Goal: Task Accomplishment & Management: Manage account settings

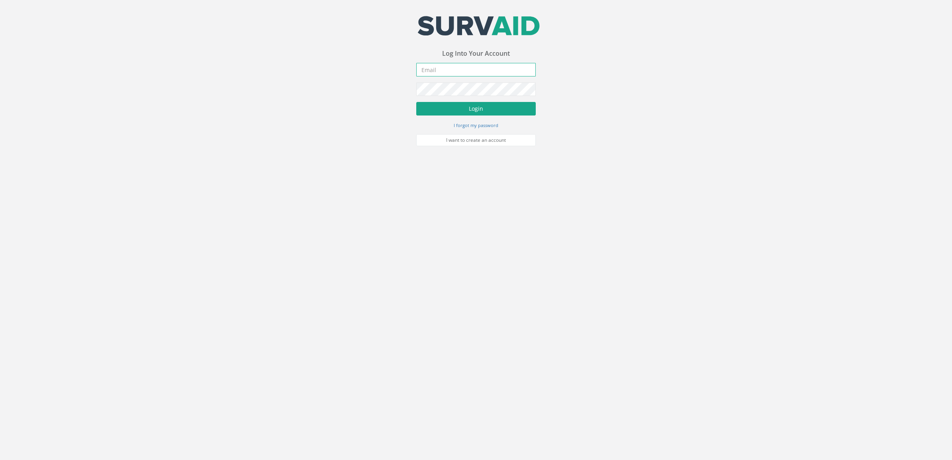
type input "[DOMAIN_NAME][EMAIL_ADDRESS][DOMAIN_NAME]"
click at [494, 115] on button "Login" at bounding box center [475, 109] width 119 height 14
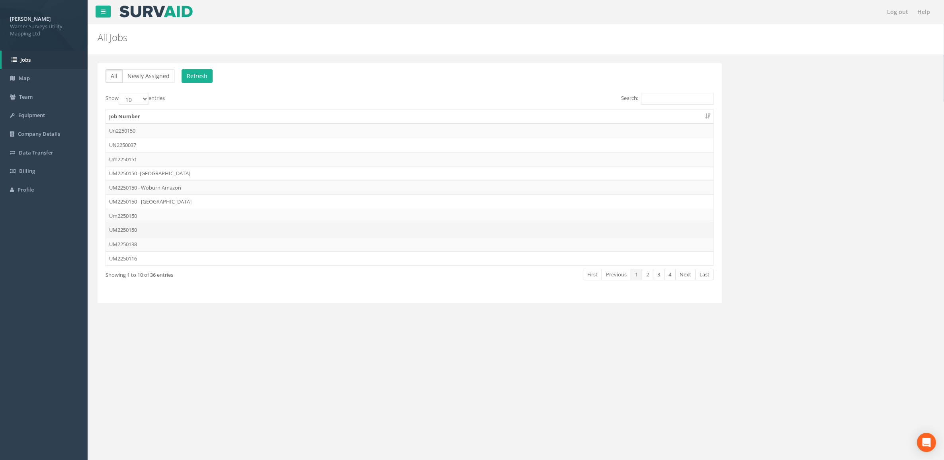
click at [135, 234] on td "UM2250150" at bounding box center [410, 230] width 608 height 14
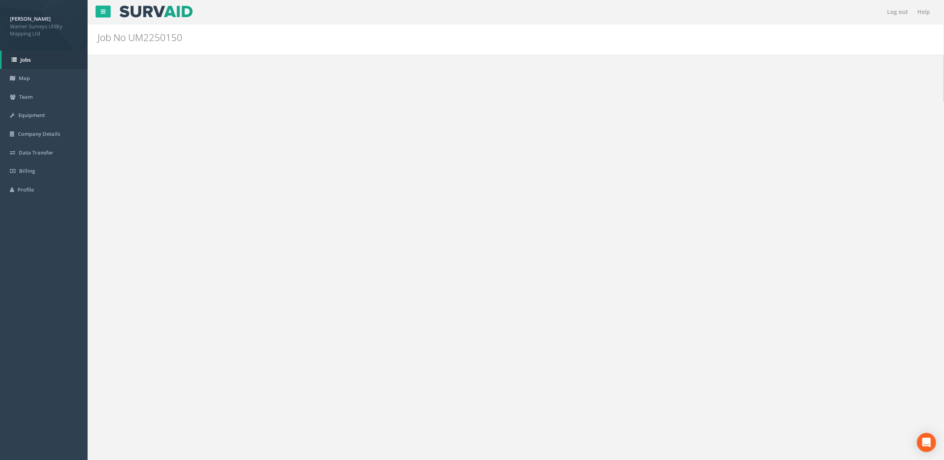
click at [127, 223] on select "10 25 50 100" at bounding box center [134, 222] width 30 height 12
select select "100"
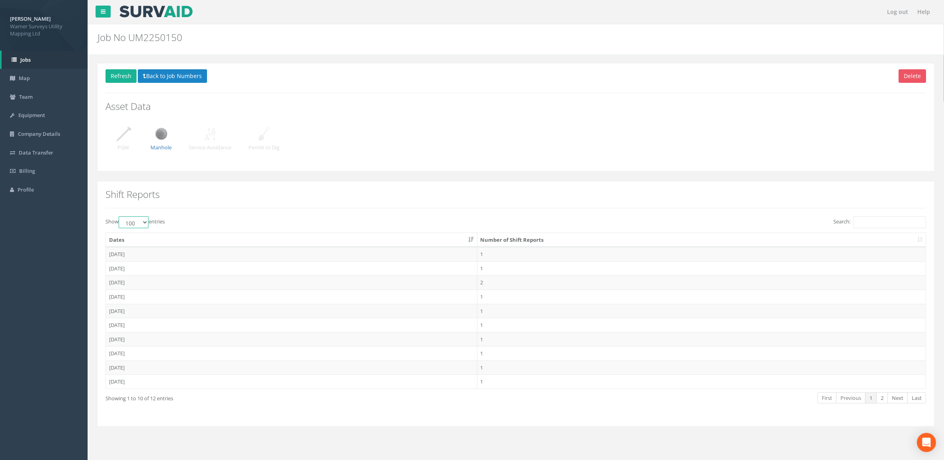
click at [120, 217] on select "10 25 50 100" at bounding box center [134, 222] width 30 height 12
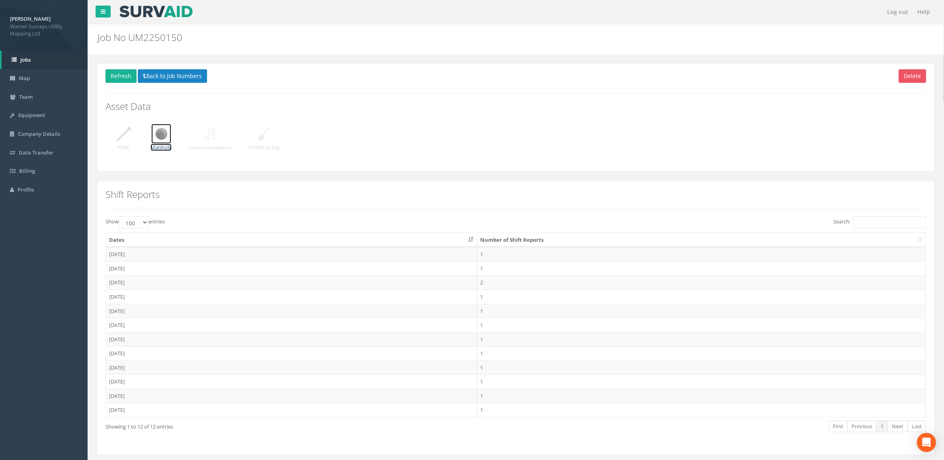
click at [170, 135] on img at bounding box center [161, 134] width 20 height 20
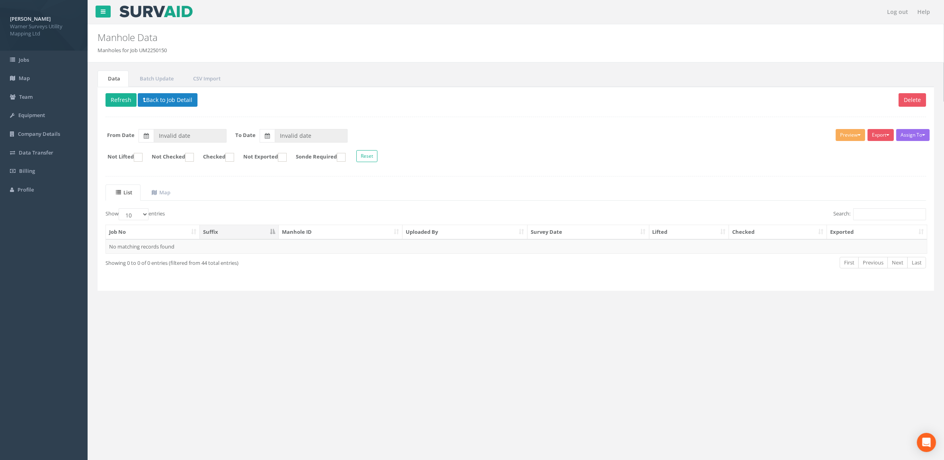
type input "13/08/2025"
type input "02/09/2025"
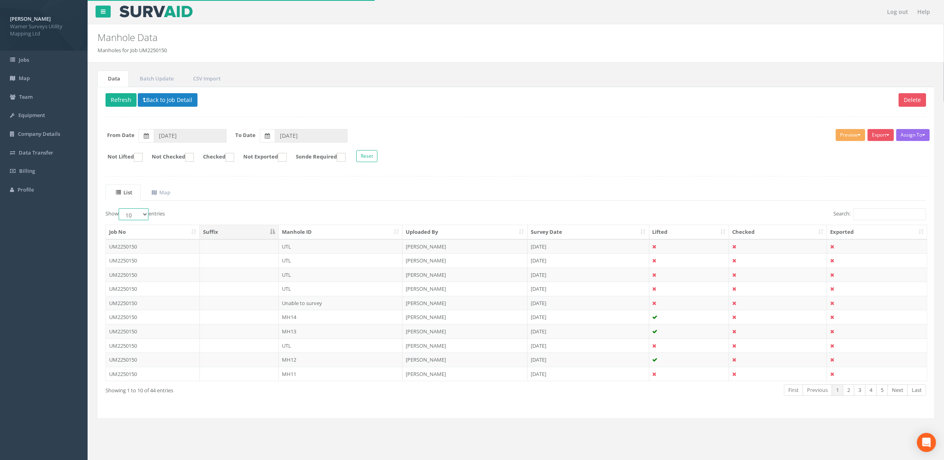
click at [142, 214] on select "10 25 50 100" at bounding box center [134, 214] width 30 height 12
select select "100"
click at [120, 209] on select "10 25 50 100" at bounding box center [134, 214] width 30 height 12
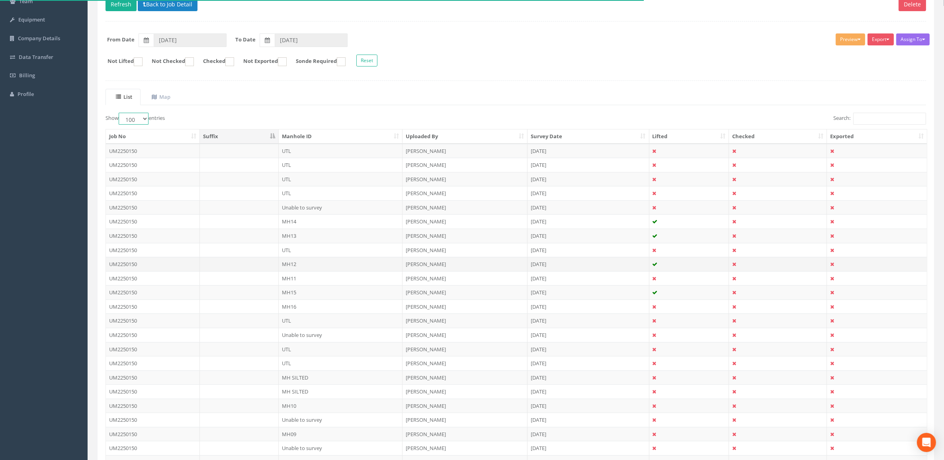
scroll to position [100, 0]
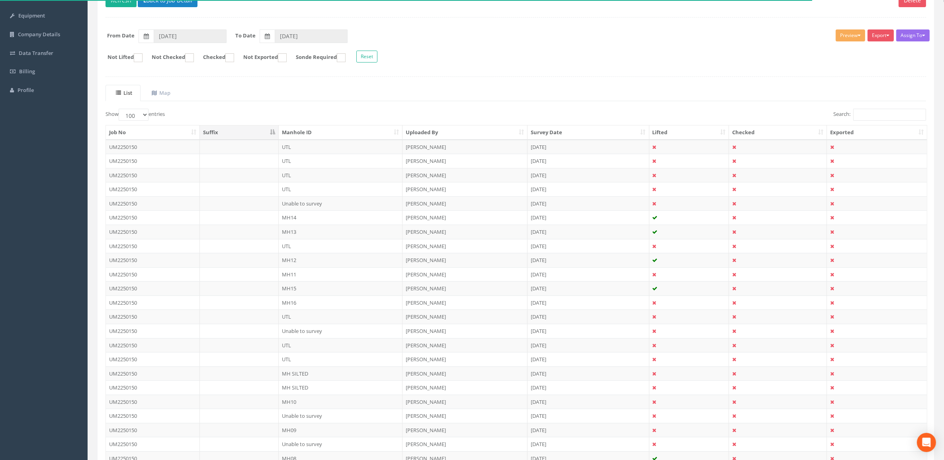
click at [331, 132] on th "Manhole ID" at bounding box center [341, 132] width 124 height 14
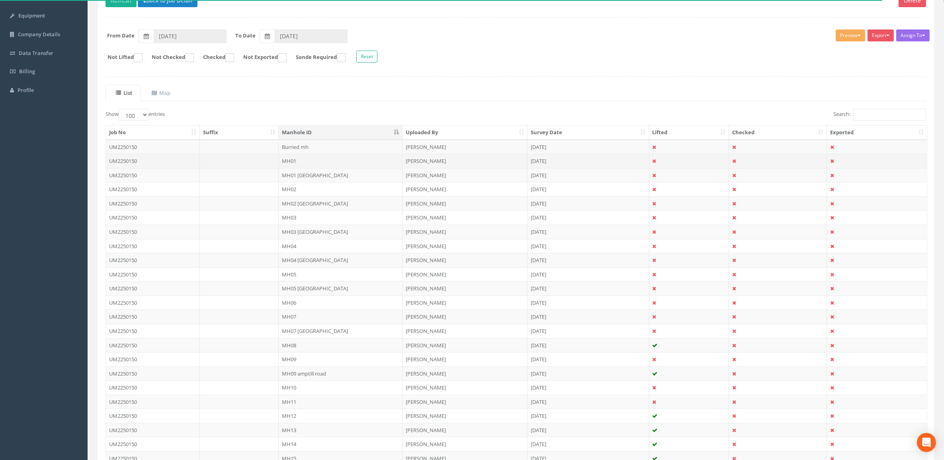
click at [301, 164] on td "MH01" at bounding box center [341, 161] width 124 height 14
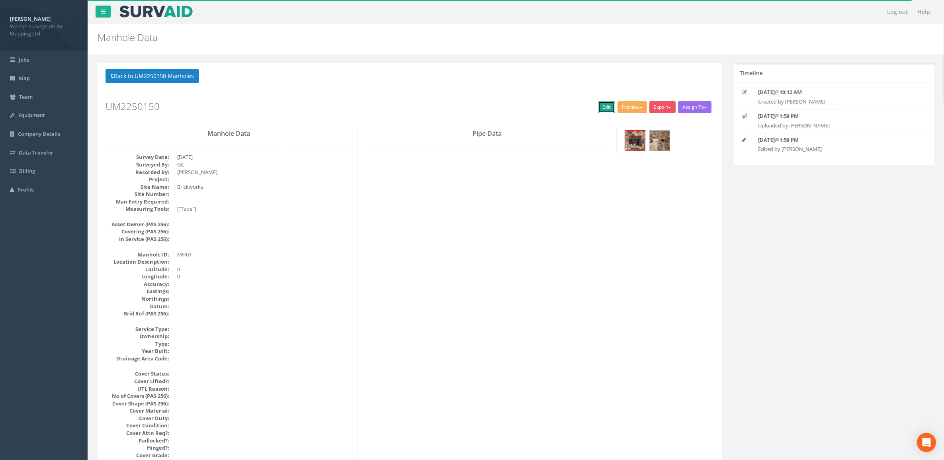
click at [602, 108] on link "Edit" at bounding box center [606, 107] width 17 height 12
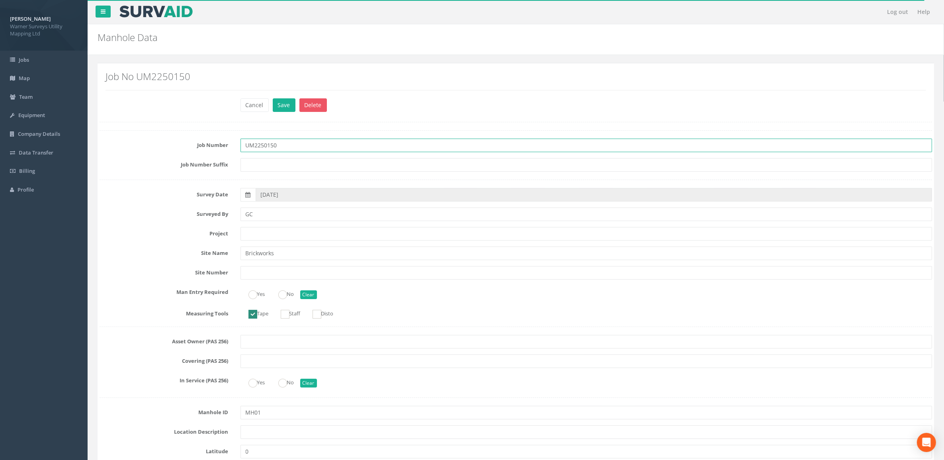
click at [309, 147] on input "UM2250150" at bounding box center [586, 146] width 692 height 14
type input "UM2250150 - Brickworks"
click at [276, 233] on input "text" at bounding box center [586, 234] width 692 height 14
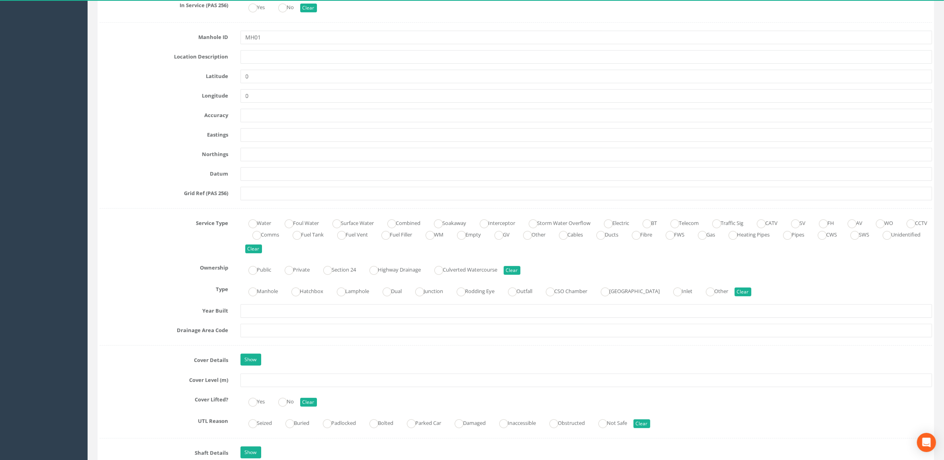
scroll to position [398, 0]
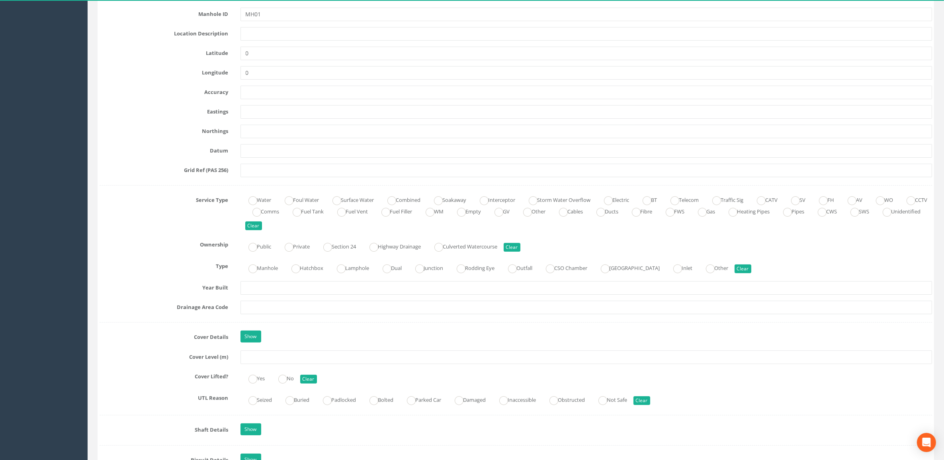
type input "Kempston Hardwick"
click at [287, 359] on input "text" at bounding box center [586, 357] width 692 height 14
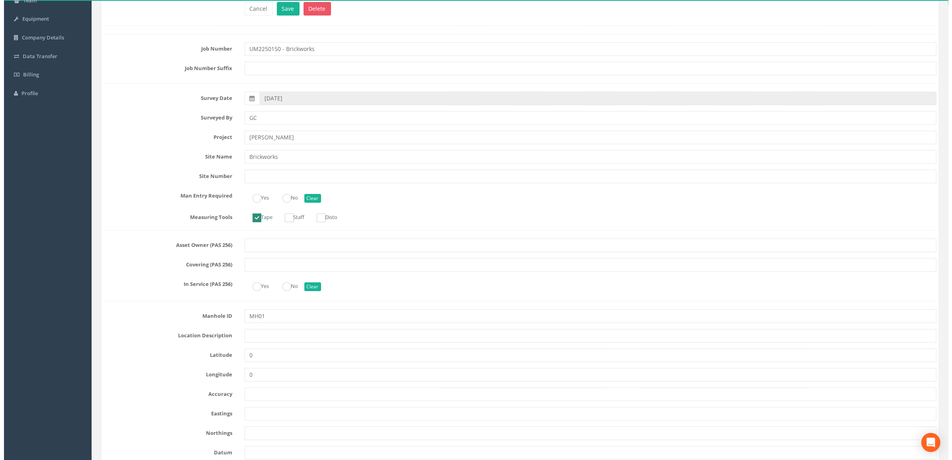
scroll to position [0, 0]
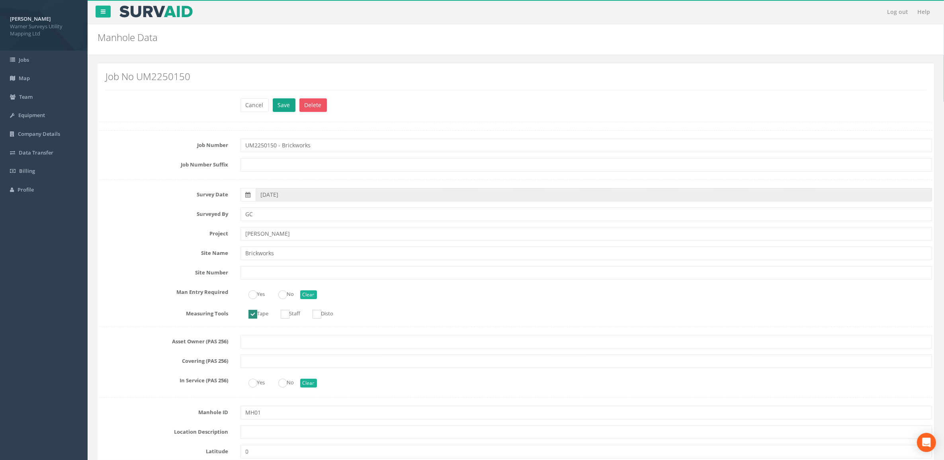
type input "33.30"
click at [287, 103] on button "Save" at bounding box center [284, 105] width 23 height 14
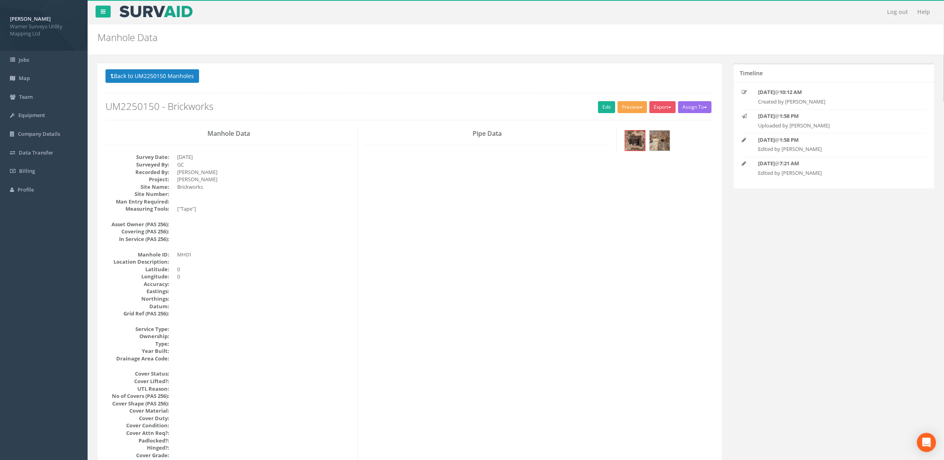
click at [626, 108] on button "Preview" at bounding box center [632, 107] width 29 height 12
click at [630, 137] on link "Warner Manhole Card" at bounding box center [614, 137] width 68 height 12
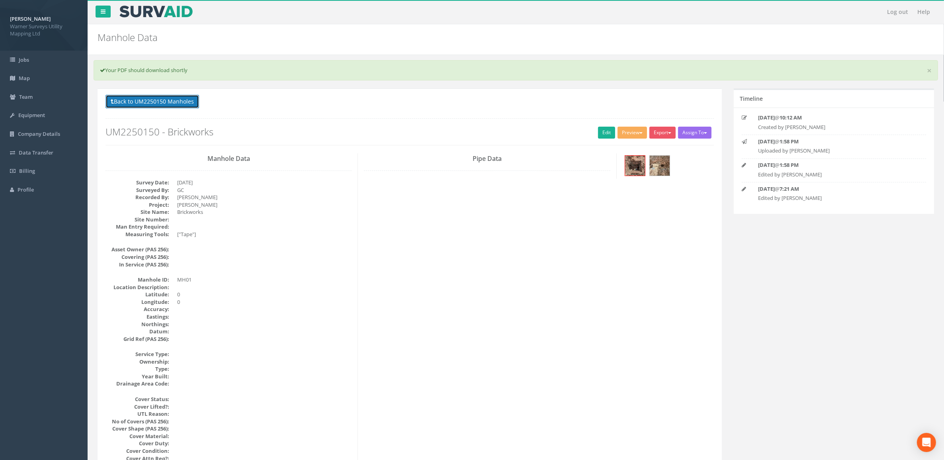
click at [149, 98] on button "Back to UM2250150 Manholes" at bounding box center [153, 102] width 94 height 14
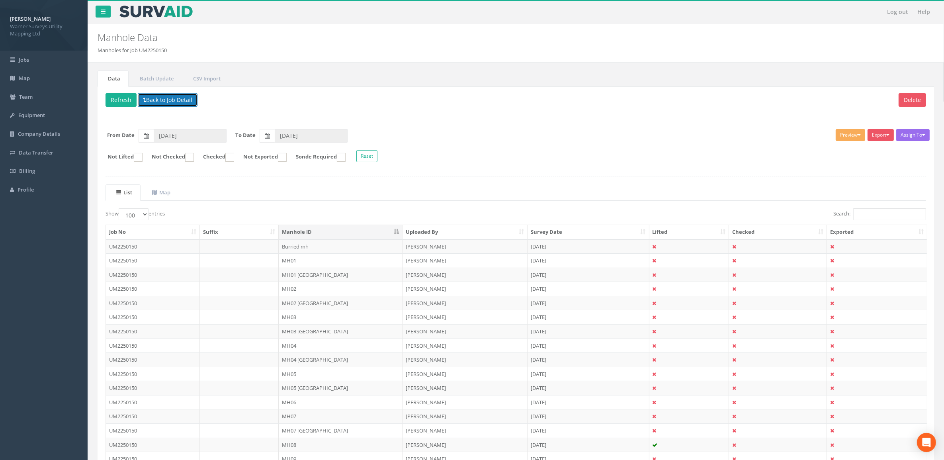
click at [163, 103] on button "Back to Job Detail" at bounding box center [168, 100] width 60 height 14
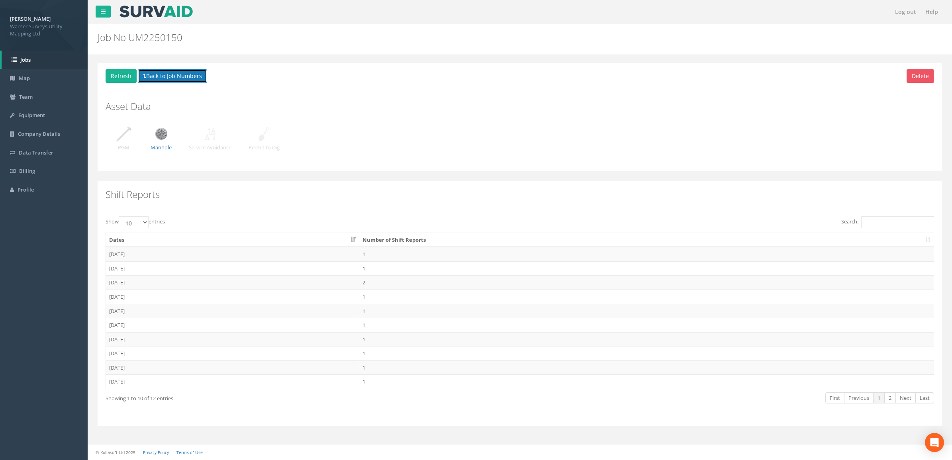
click at [186, 78] on button "Back to Job Numbers" at bounding box center [172, 76] width 69 height 14
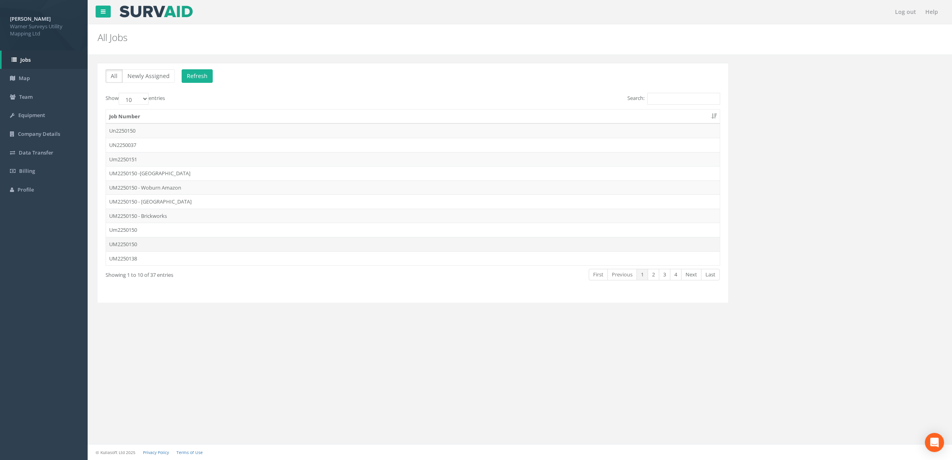
click at [145, 242] on td "UM2250150" at bounding box center [413, 244] width 614 height 14
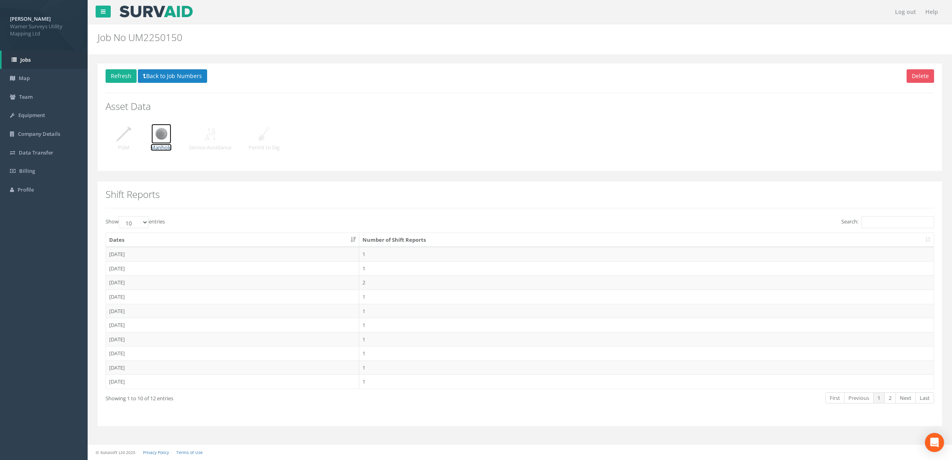
click at [165, 137] on img at bounding box center [161, 134] width 20 height 20
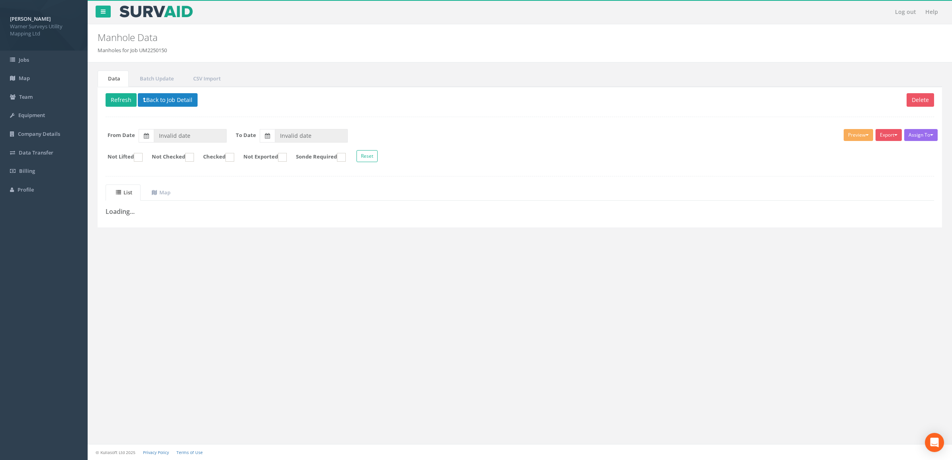
click at [178, 92] on div "Delete Refresh Back to Job Detail Assign To No Companies Added Export Warner As…" at bounding box center [520, 157] width 844 height 141
click at [178, 102] on button "Back to Job Detail" at bounding box center [168, 100] width 60 height 14
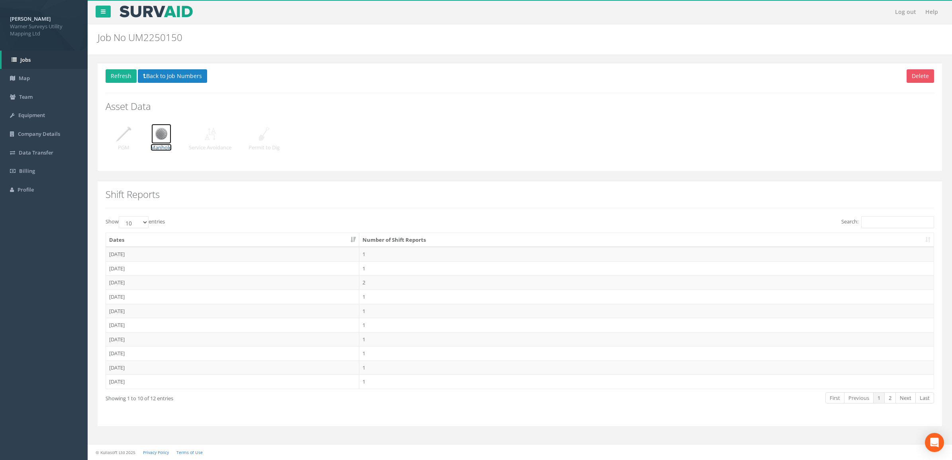
click at [166, 141] on img at bounding box center [161, 134] width 20 height 20
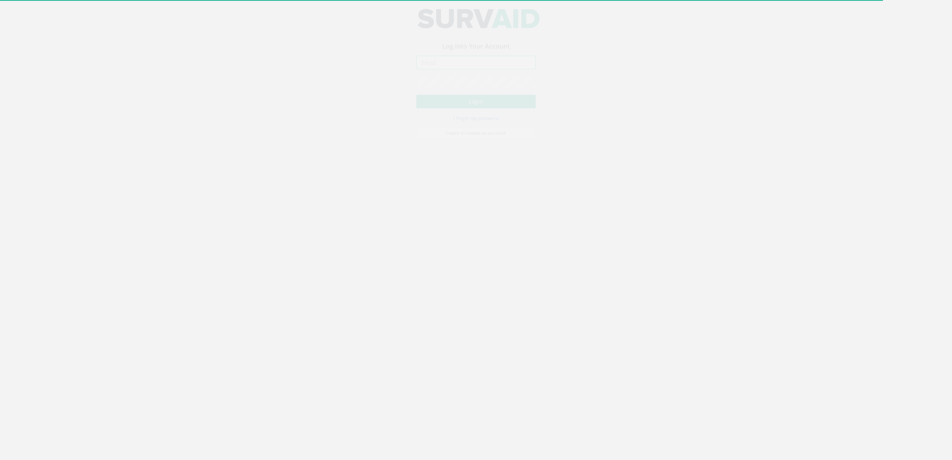
type input "[DOMAIN_NAME][EMAIL_ADDRESS][DOMAIN_NAME]"
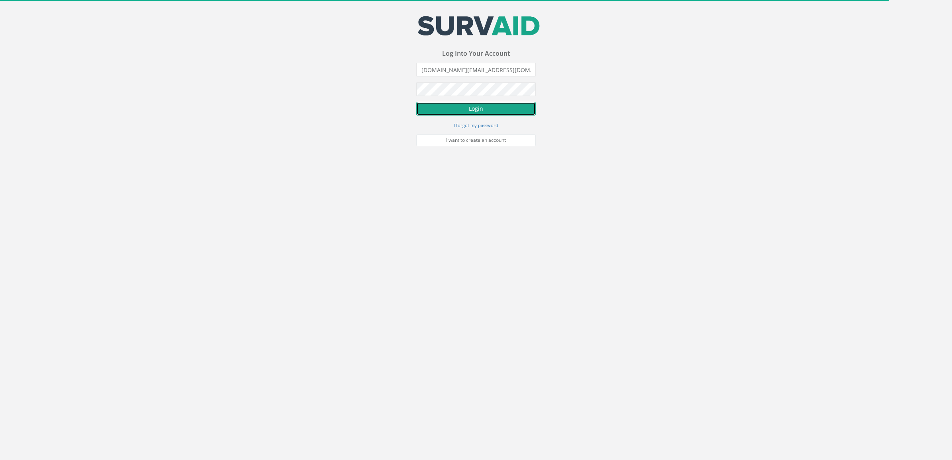
click at [534, 106] on button "Login" at bounding box center [475, 109] width 119 height 14
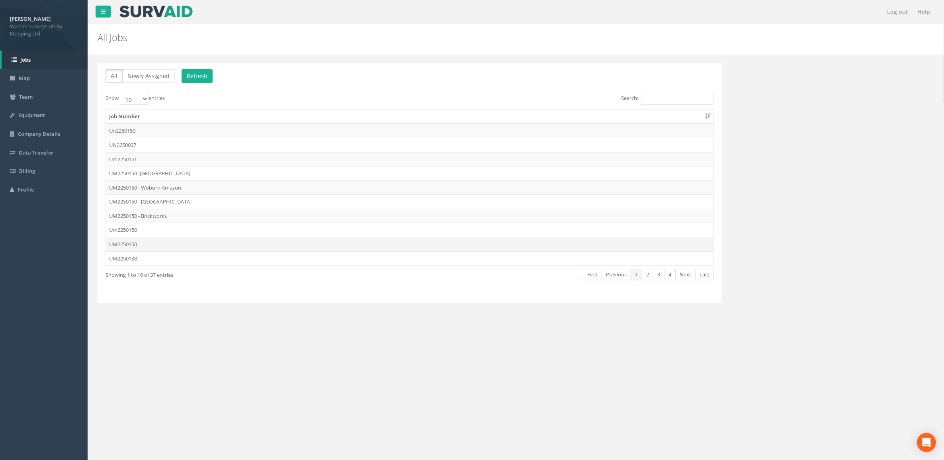
click at [144, 245] on td "UM2250150" at bounding box center [410, 244] width 608 height 14
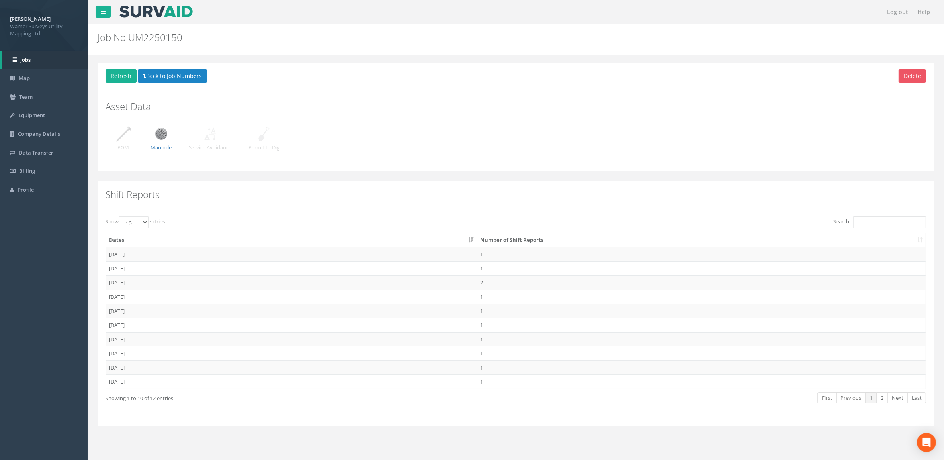
click at [151, 139] on div "Manhole" at bounding box center [161, 139] width 21 height 31
click at [162, 137] on img at bounding box center [161, 134] width 20 height 20
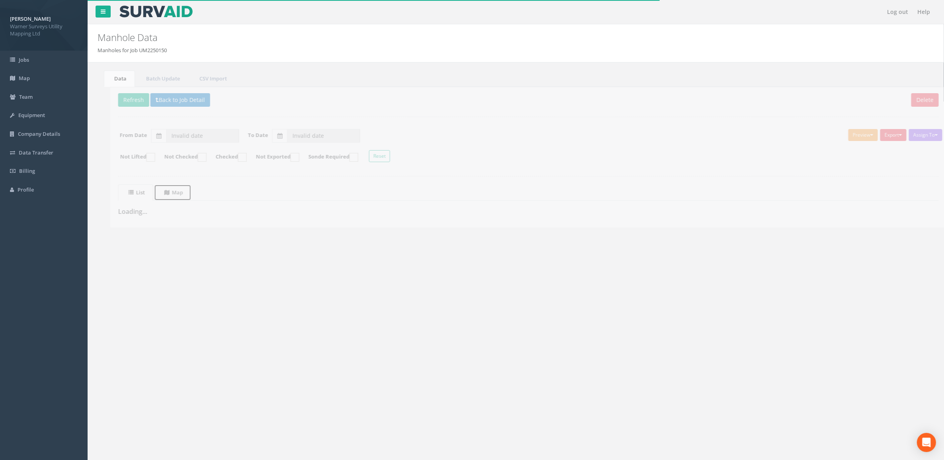
click at [159, 196] on span at bounding box center [156, 192] width 8 height 7
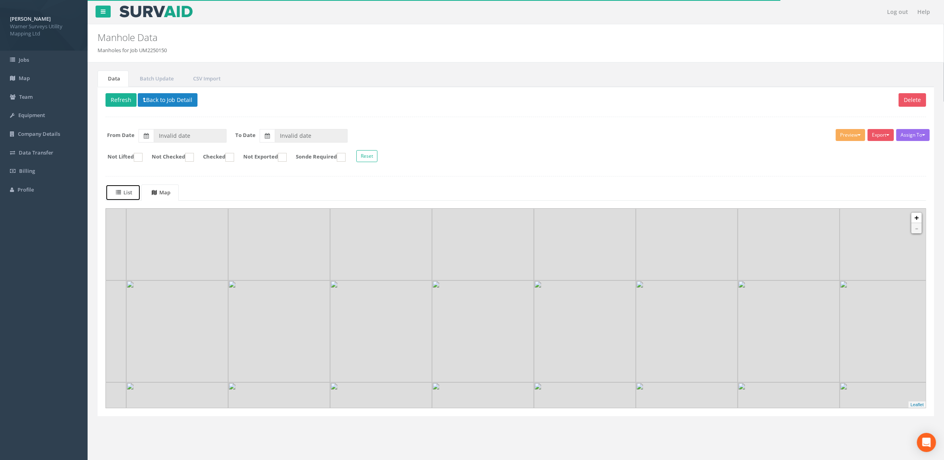
click at [127, 196] on uib-tab-heading "List" at bounding box center [124, 192] width 16 height 7
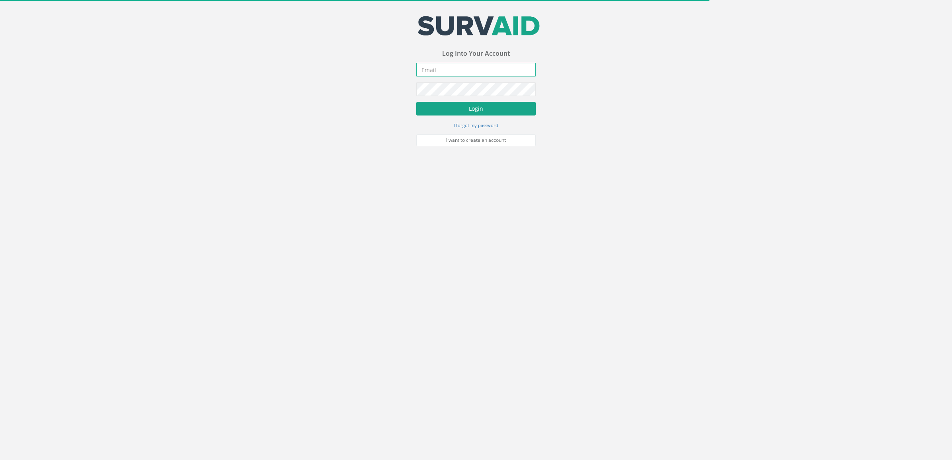
type input "[DOMAIN_NAME][EMAIL_ADDRESS][DOMAIN_NAME]"
click at [455, 112] on button "Login" at bounding box center [475, 109] width 119 height 14
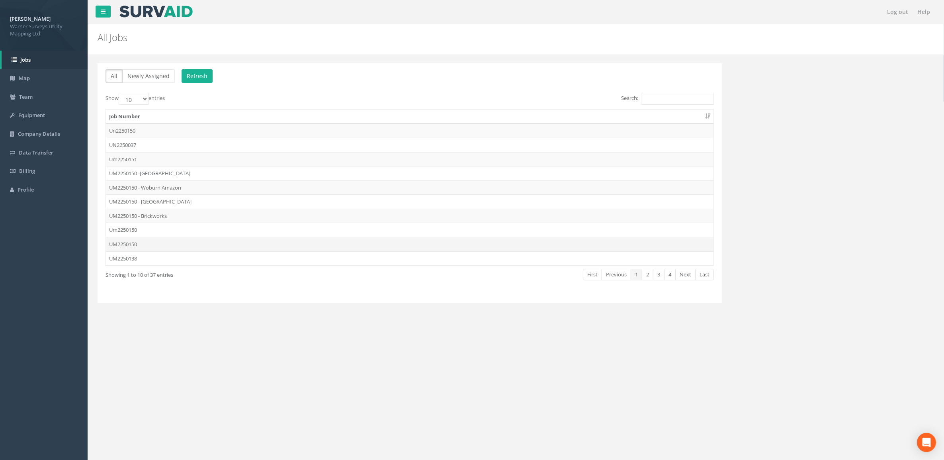
click at [144, 243] on td "UM2250150" at bounding box center [410, 244] width 608 height 14
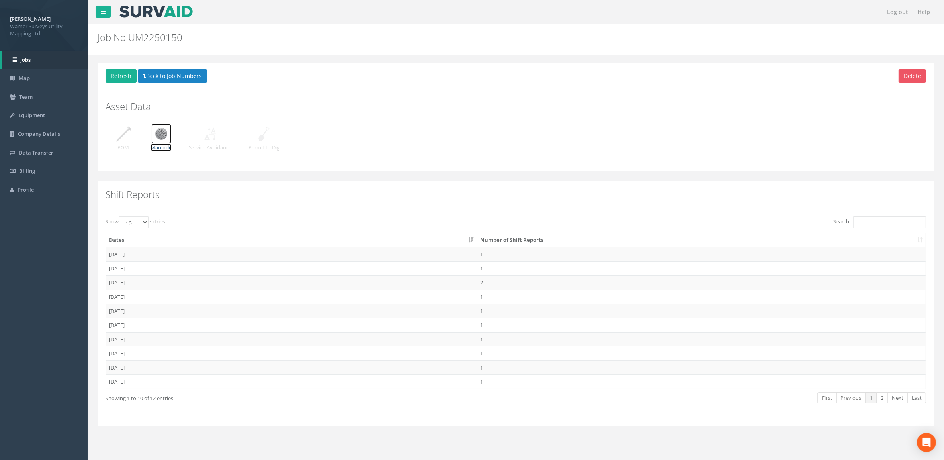
click at [163, 139] on img at bounding box center [161, 134] width 20 height 20
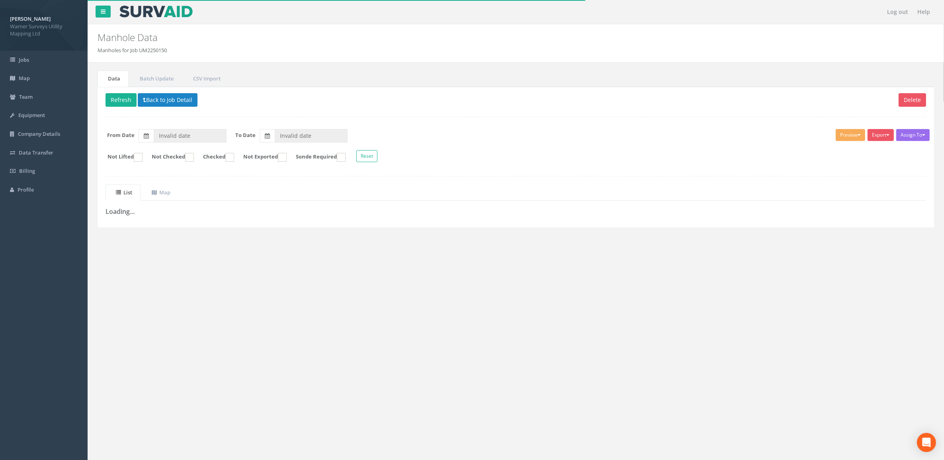
click at [124, 215] on h3 "Loading..." at bounding box center [516, 211] width 821 height 7
click at [123, 98] on button "Refresh" at bounding box center [121, 100] width 31 height 14
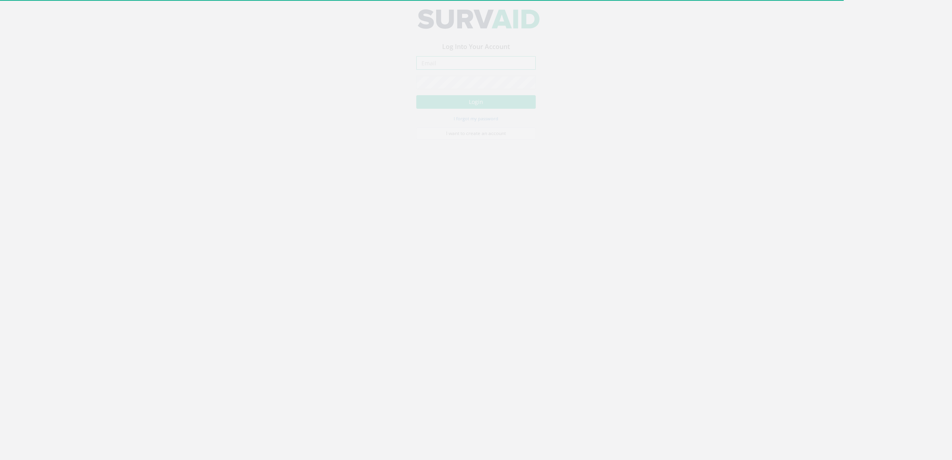
type input "[DOMAIN_NAME][EMAIL_ADDRESS][DOMAIN_NAME]"
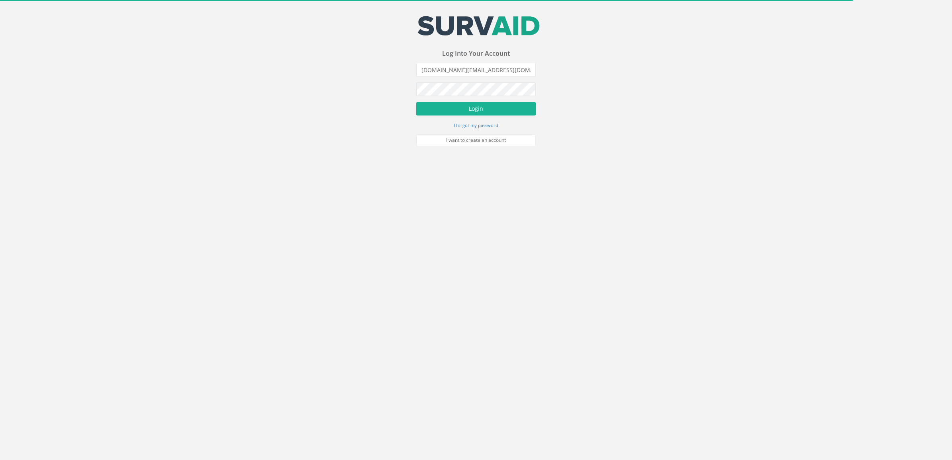
click at [451, 100] on form "luke.law@warnersurveysuml.com Incorrect Username or Password There was an error…" at bounding box center [475, 104] width 119 height 83
click at [458, 106] on button "Login" at bounding box center [475, 109] width 119 height 14
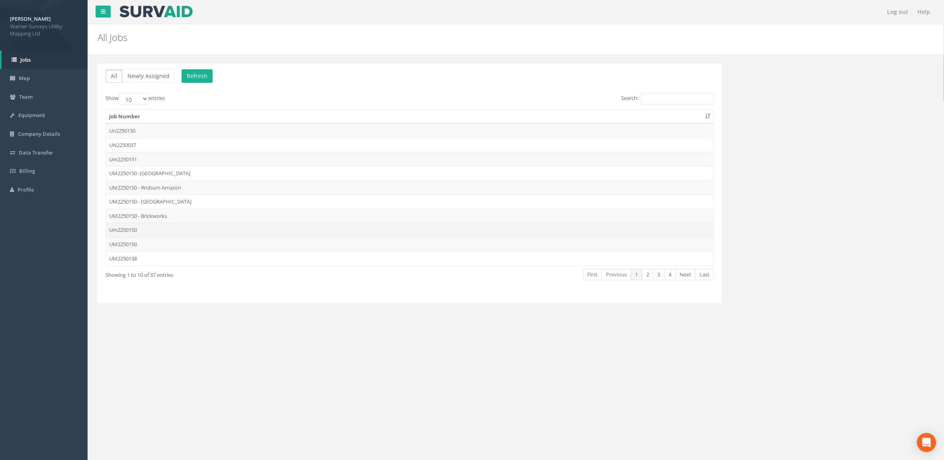
click at [153, 228] on td "Um2250150" at bounding box center [410, 230] width 608 height 14
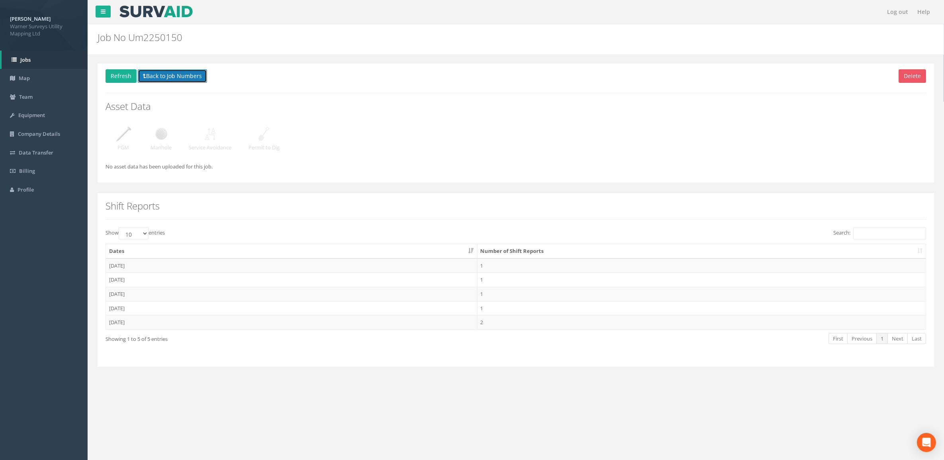
click at [153, 76] on button "Back to Job Numbers" at bounding box center [172, 76] width 69 height 14
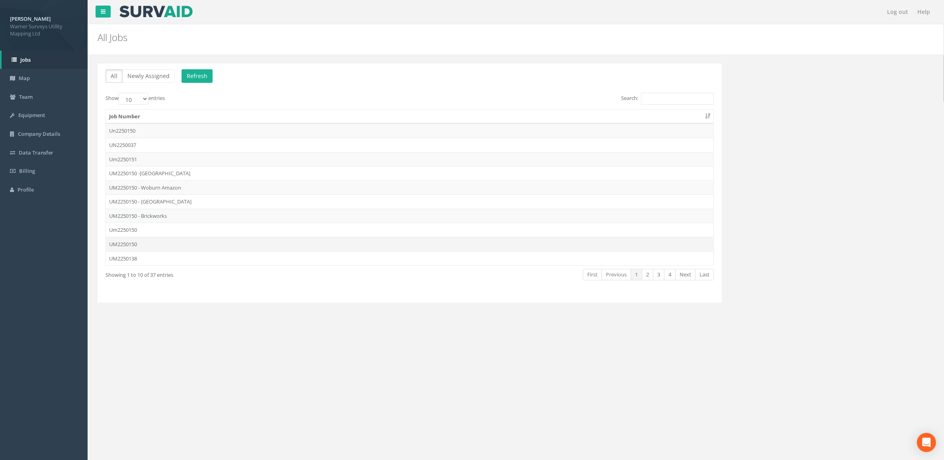
click at [139, 247] on td "UM2250150" at bounding box center [410, 244] width 608 height 14
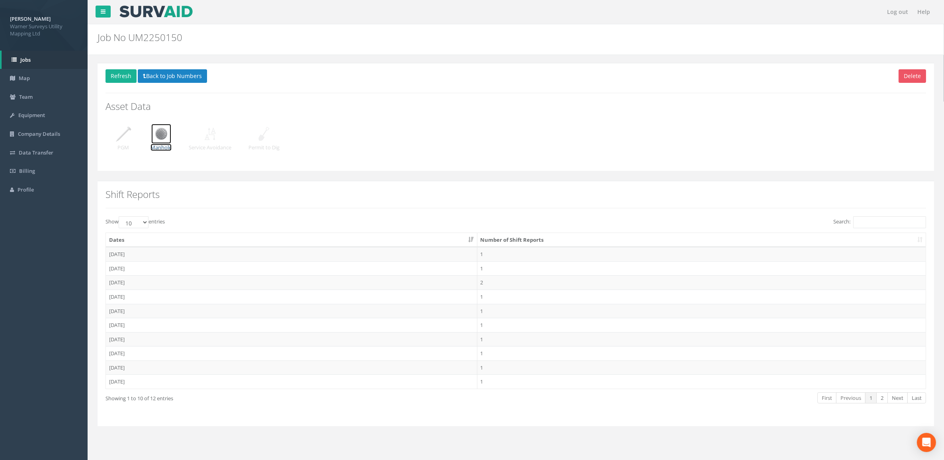
click at [160, 138] on img at bounding box center [161, 134] width 20 height 20
